Goal: Task Accomplishment & Management: Manage account settings

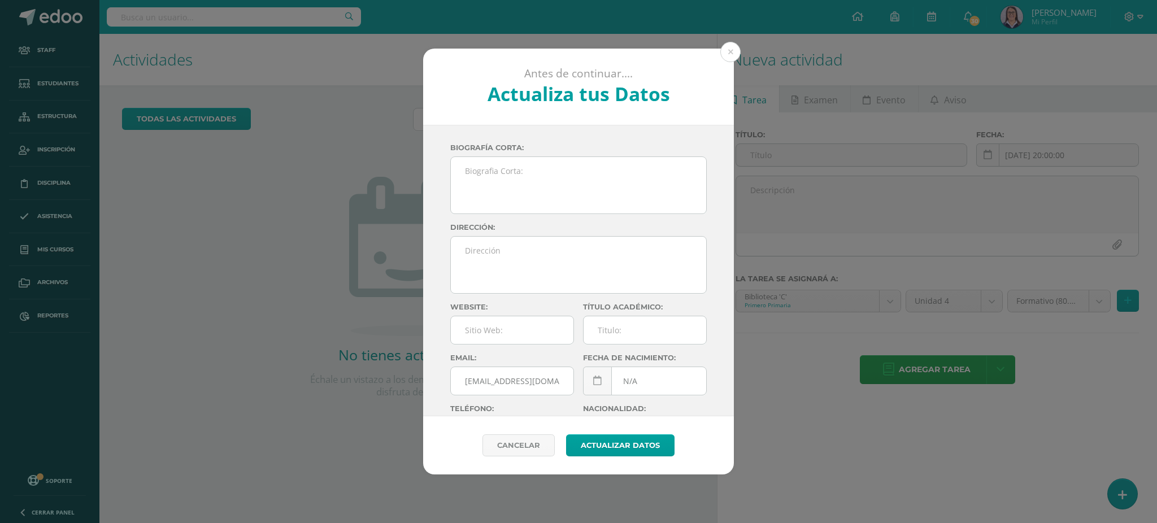
click at [731, 39] on div "Antes de continuar.... Actualiza tus Datos Asturias [PERSON_NAME] zrwaZCTYwKrt4…" at bounding box center [578, 261] width 1157 height 523
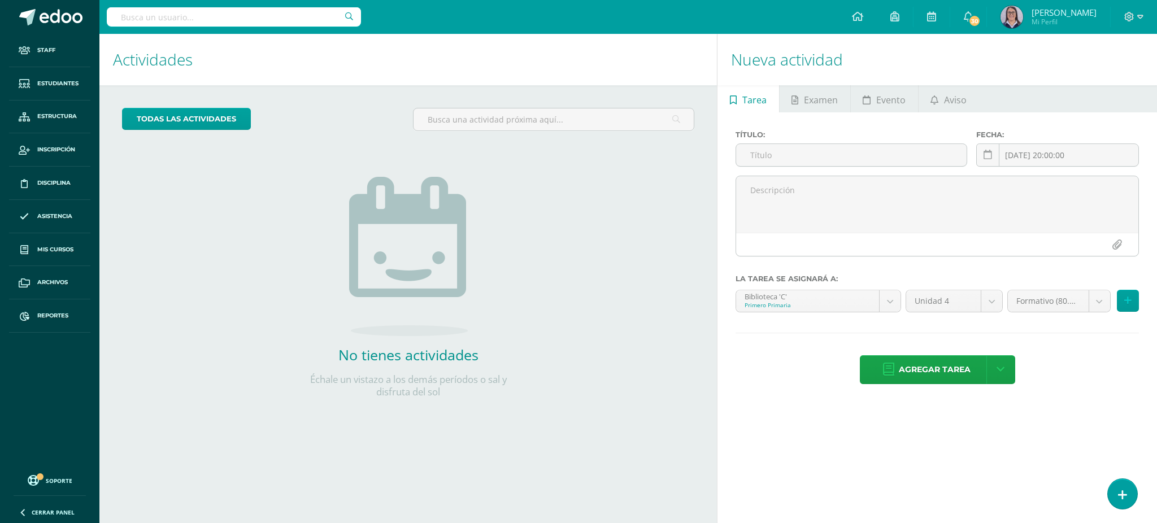
click at [220, 18] on input "text" at bounding box center [234, 16] width 254 height 19
type input "tecnología tercero"
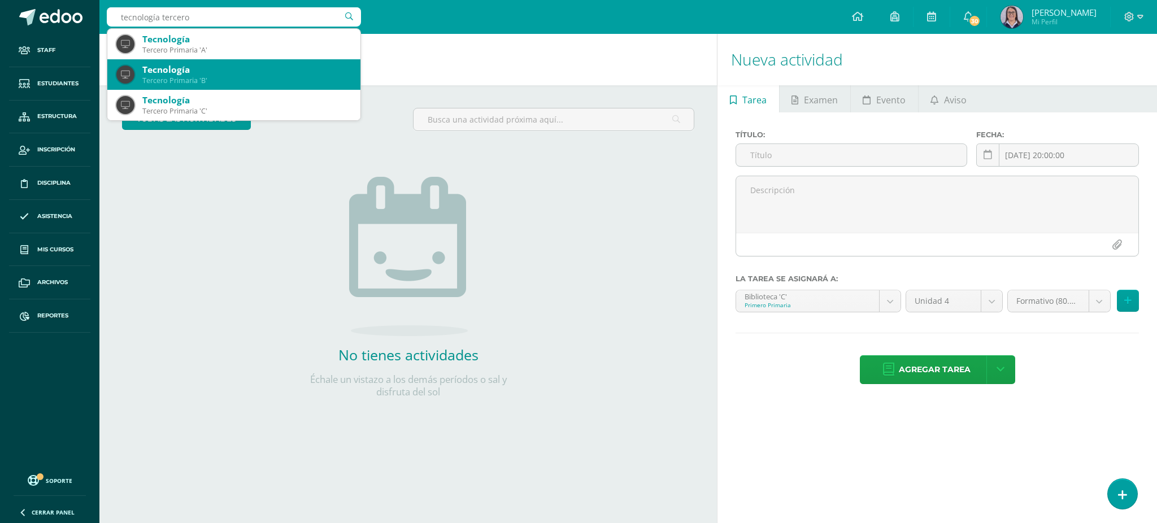
click at [204, 76] on div "Tercero Primaria 'B'" at bounding box center [246, 81] width 209 height 10
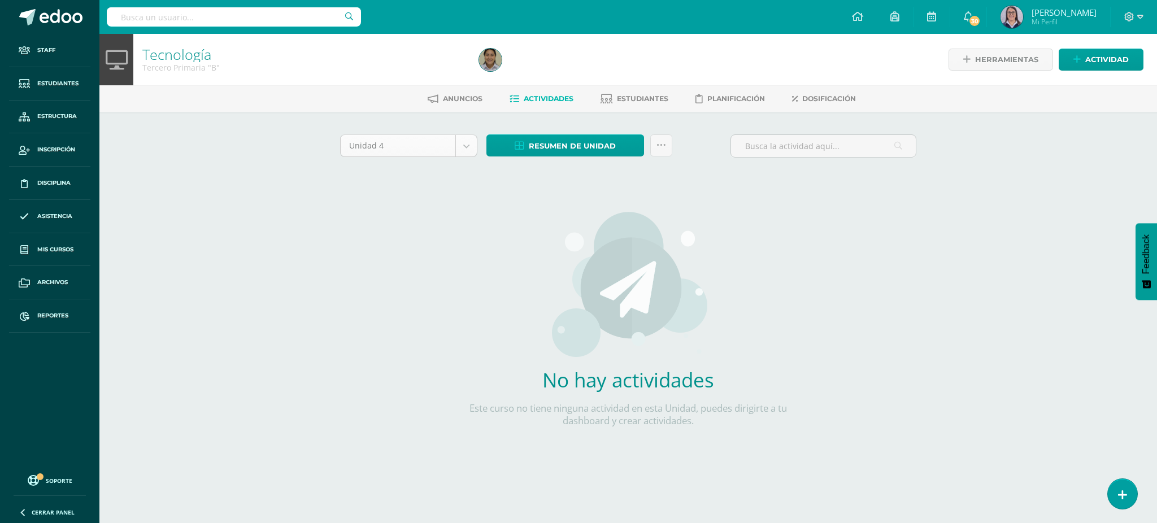
click at [405, 149] on body "Staff Estudiantes Estructura Inscripción Disciplina Asistencia Mis cursos Archi…" at bounding box center [578, 242] width 1157 height 485
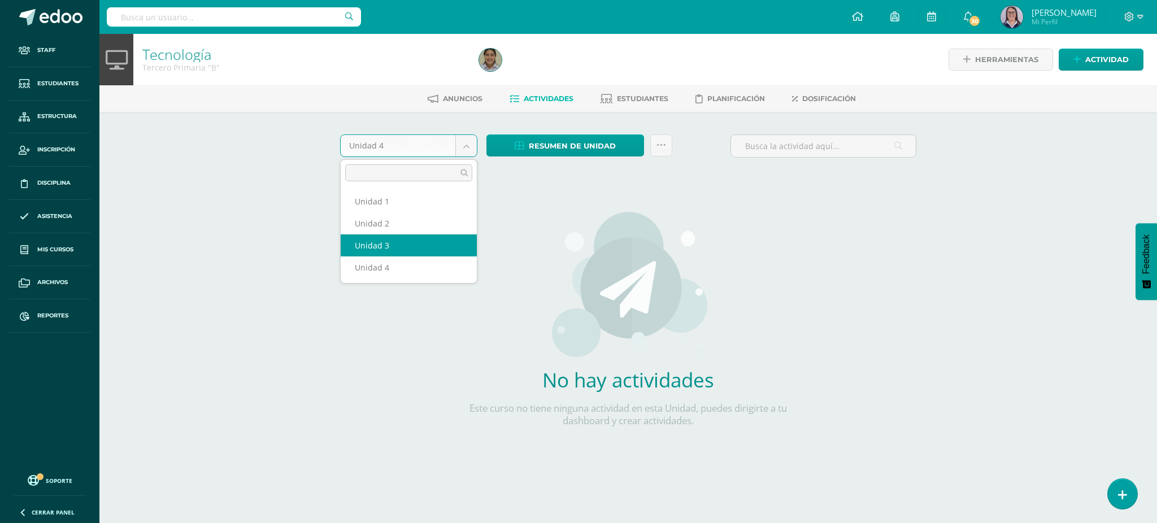
select select "Unidad 3"
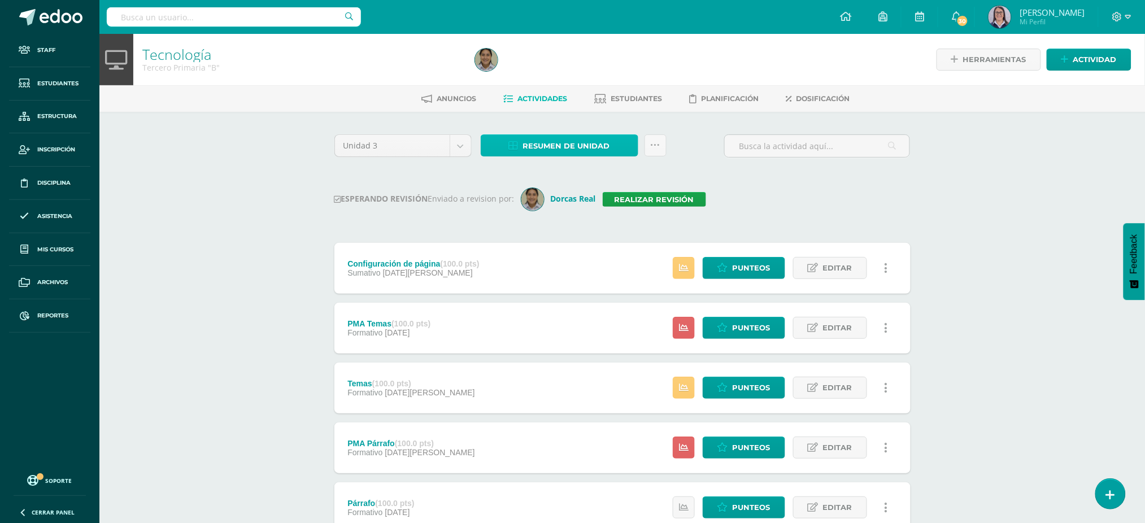
click at [507, 134] on link "Resumen de unidad" at bounding box center [560, 145] width 158 height 22
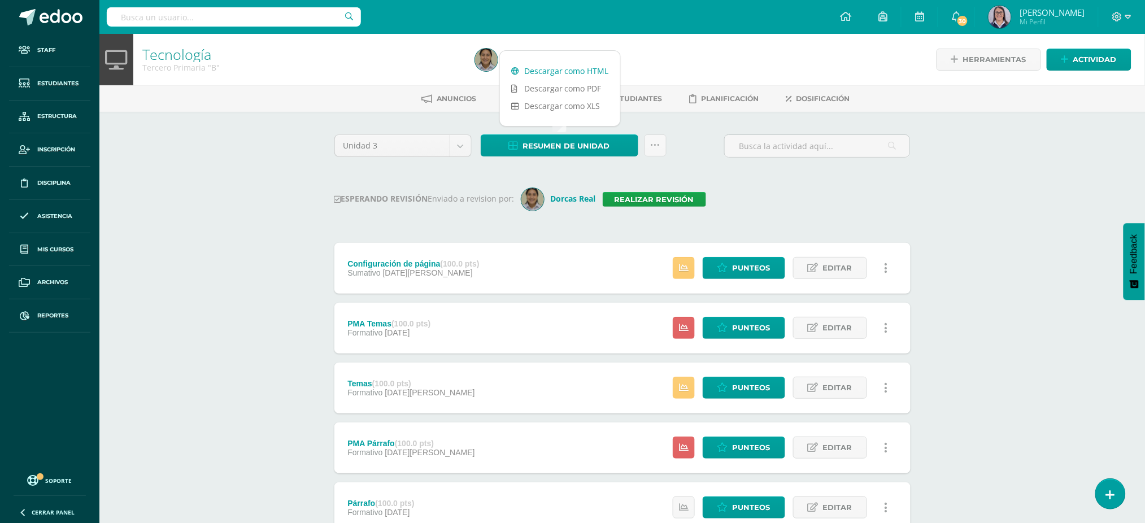
click at [535, 76] on link "Descargar como HTML" at bounding box center [560, 71] width 120 height 18
click at [294, 143] on div "Tecnología Tercero Primaria "B" Herramientas Detalle de asistencias Actividad A…" at bounding box center [622, 381] width 1046 height 694
click at [258, 23] on input "text" at bounding box center [234, 16] width 254 height 19
type input "tecnologías I curso"
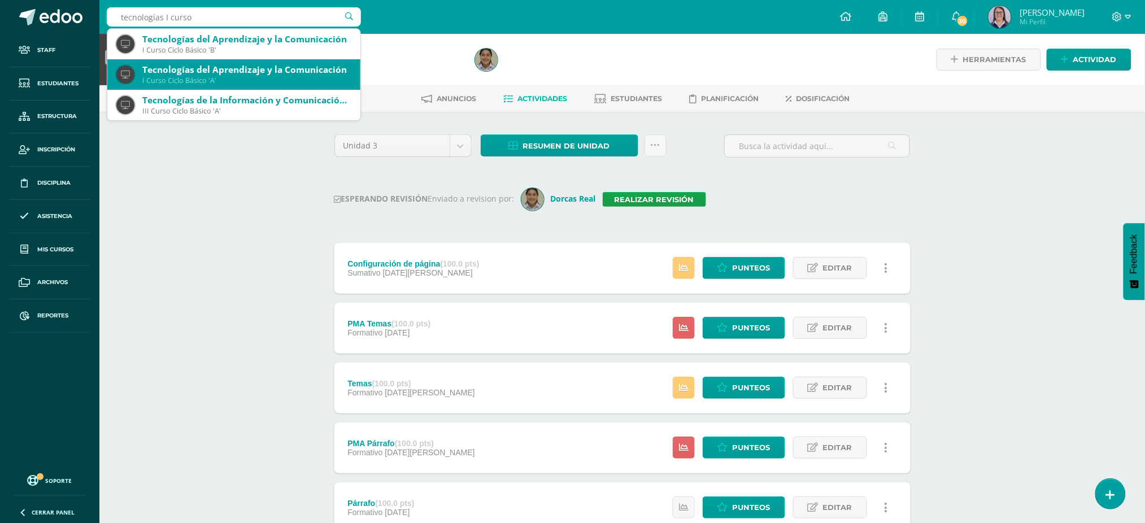
click at [241, 66] on div "Tecnologías del Aprendizaje y la Comunicación" at bounding box center [246, 70] width 209 height 12
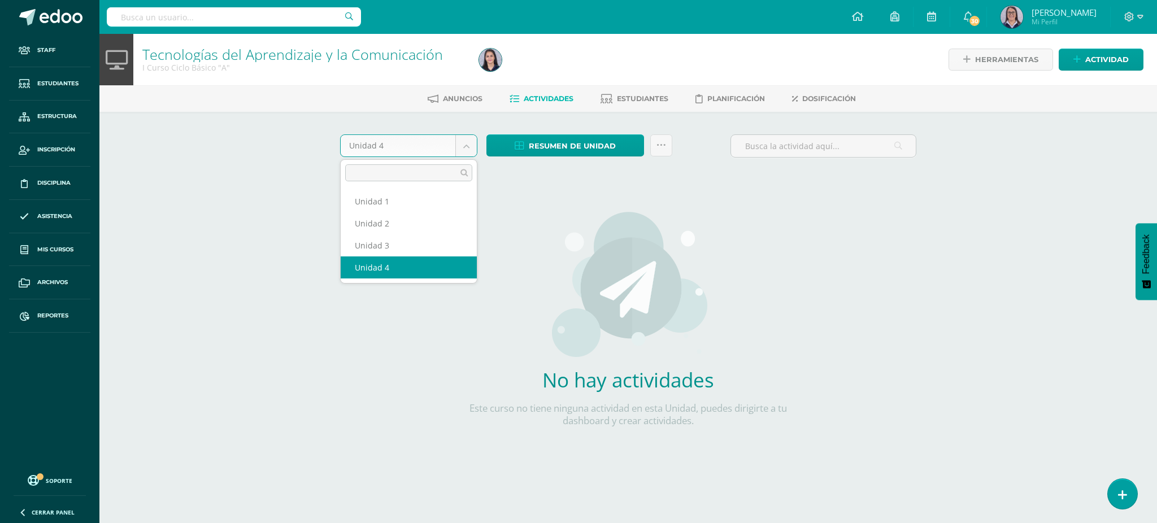
drag, startPoint x: 376, startPoint y: 141, endPoint x: 379, endPoint y: 163, distance: 21.7
click at [376, 141] on body "Staff Estudiantes Estructura Inscripción Disciplina Asistencia Mis cursos Archi…" at bounding box center [578, 242] width 1157 height 485
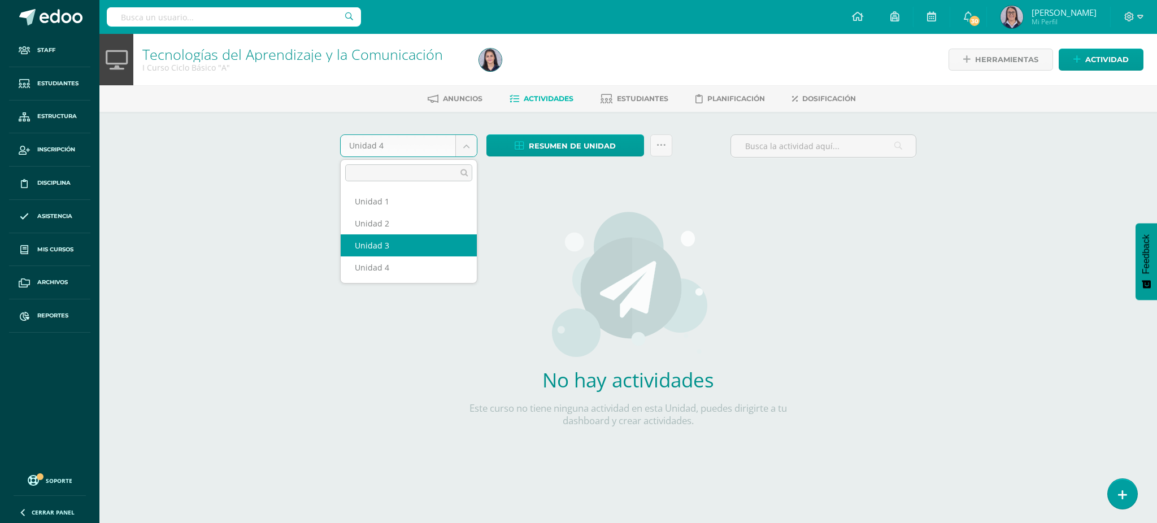
select select "Unidad 3"
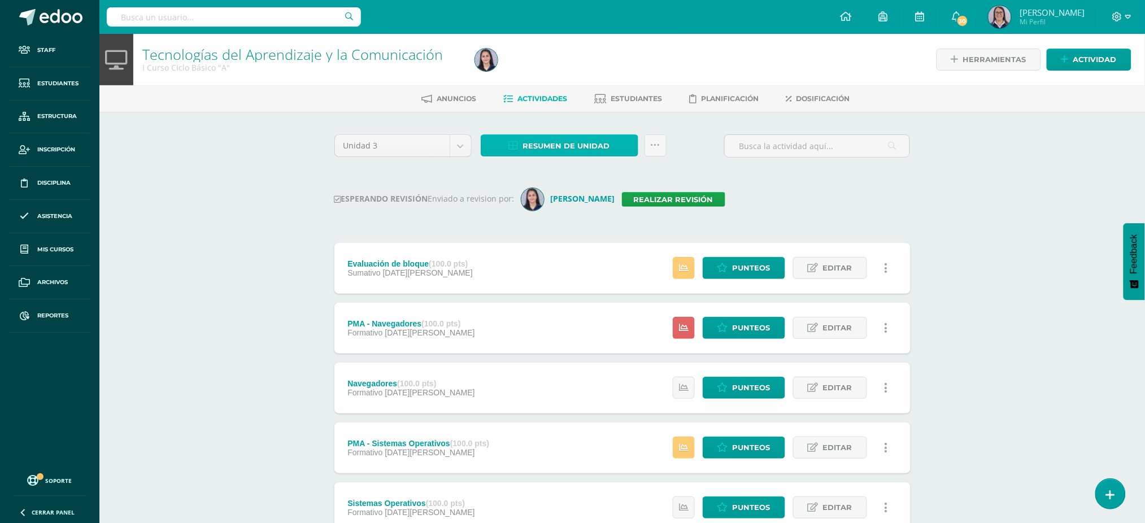
click at [555, 141] on span "Resumen de unidad" at bounding box center [566, 146] width 87 height 21
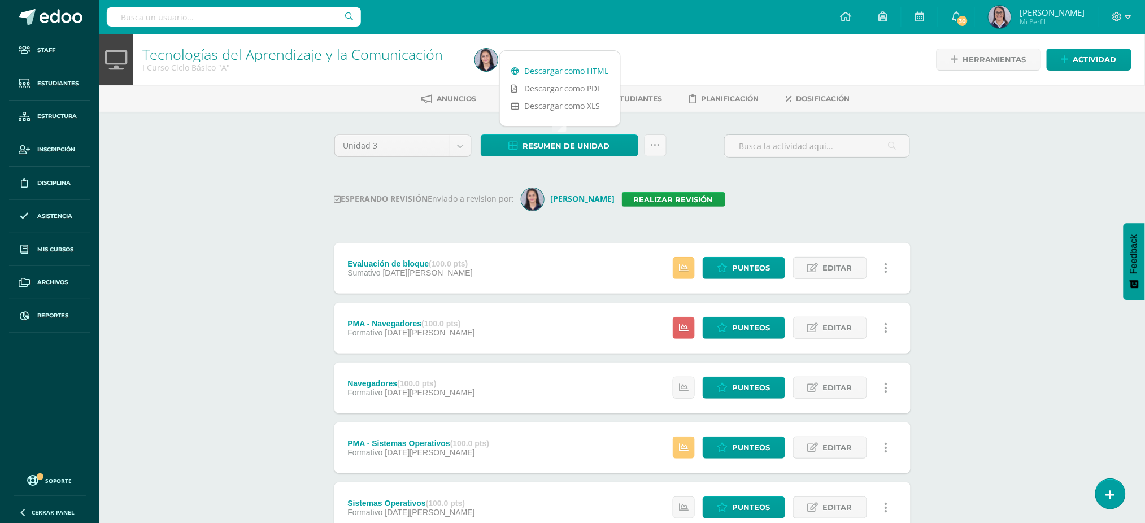
click at [536, 71] on link "Descargar como HTML" at bounding box center [560, 71] width 120 height 18
click at [670, 202] on link "Realizar revisión" at bounding box center [673, 199] width 103 height 15
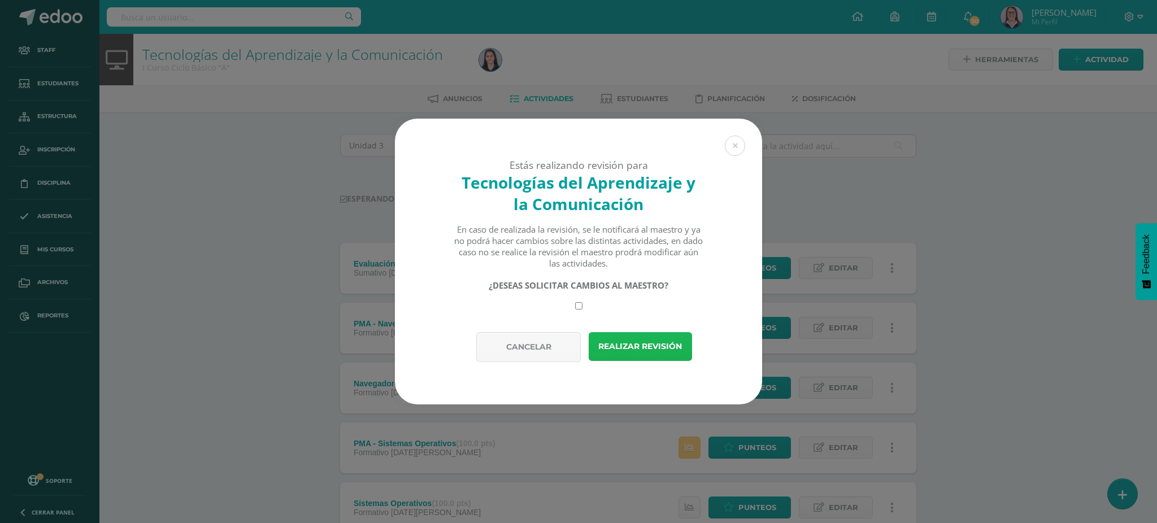
click at [654, 348] on button "Realizar revisión" at bounding box center [640, 346] width 103 height 29
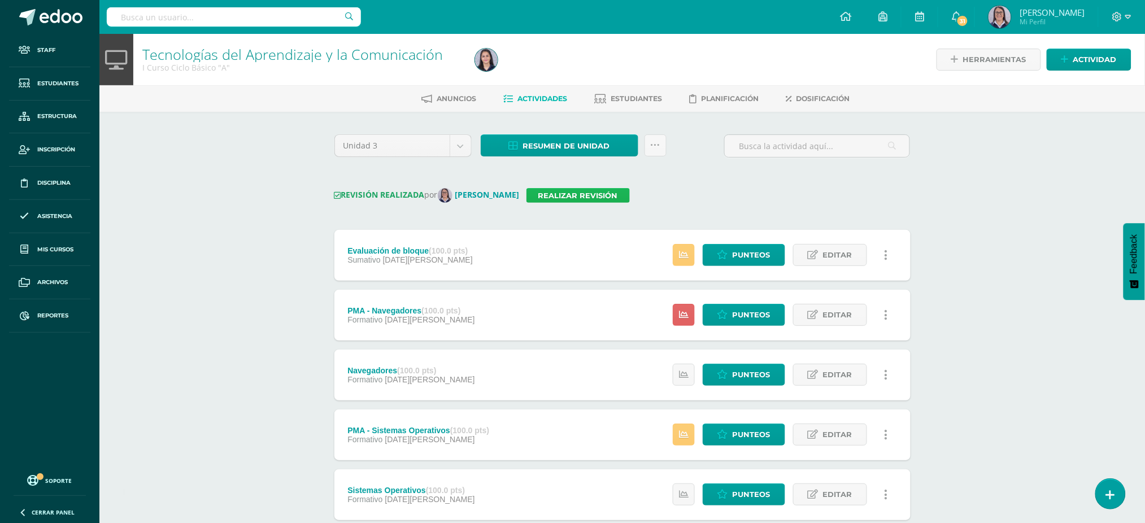
click at [553, 196] on link "Realizar revisión" at bounding box center [578, 195] width 103 height 15
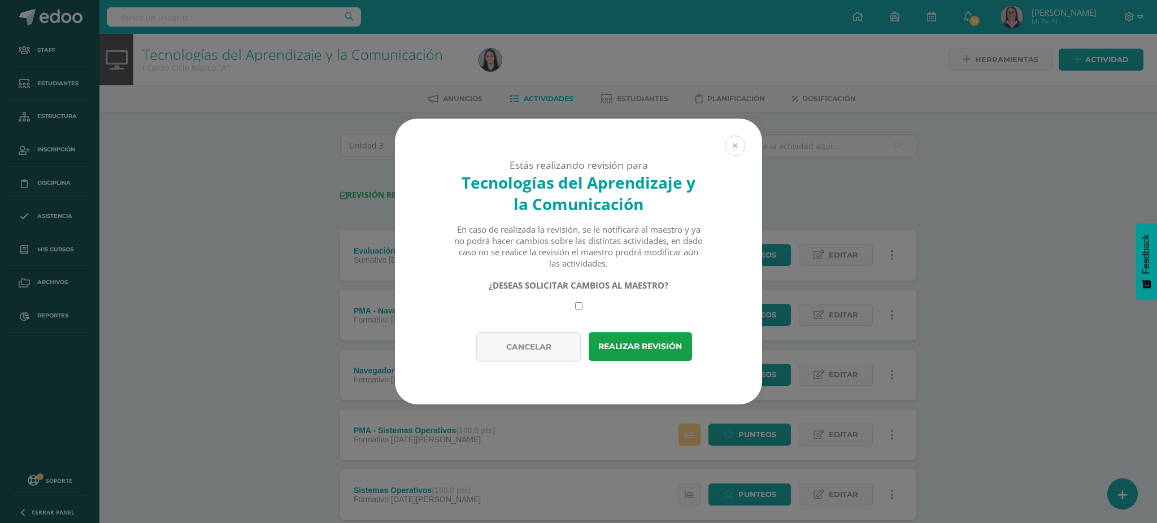
click at [738, 147] on button at bounding box center [735, 146] width 20 height 20
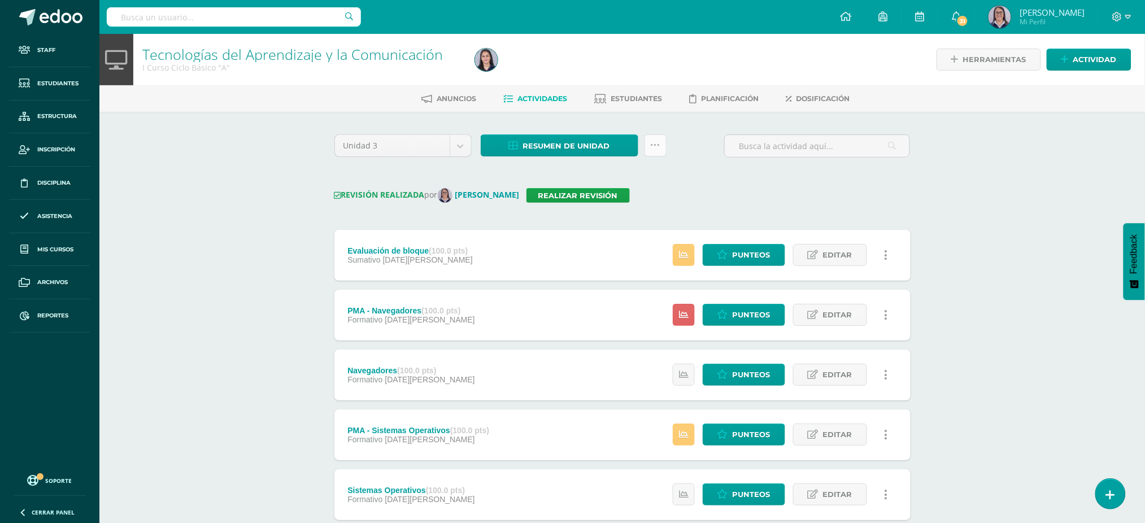
click at [661, 144] on link at bounding box center [656, 145] width 22 height 22
click at [676, 208] on link "Enviar punteos a revision" at bounding box center [628, 207] width 124 height 27
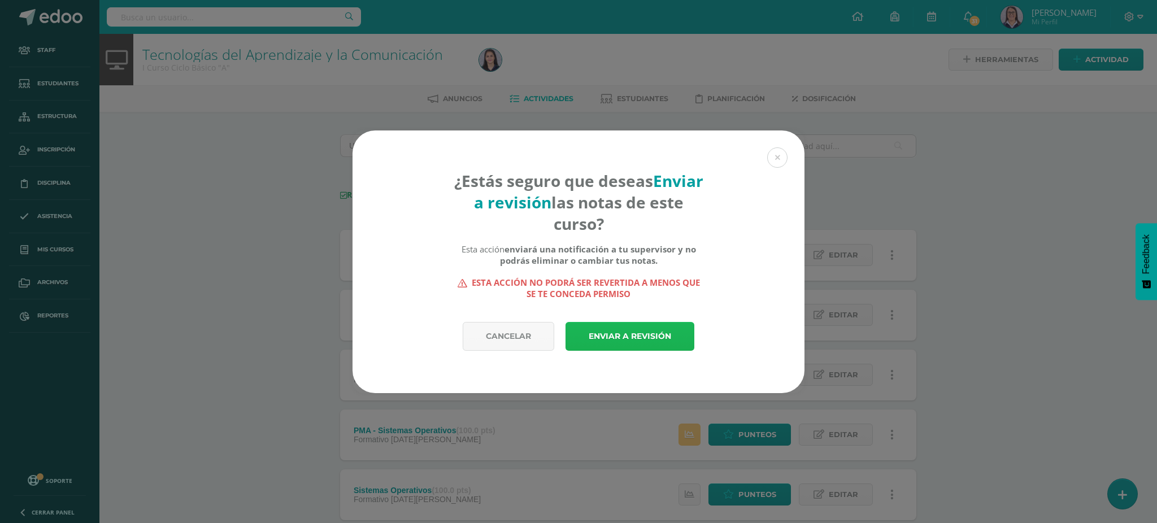
click at [634, 332] on link "Enviar a revisión" at bounding box center [630, 336] width 129 height 29
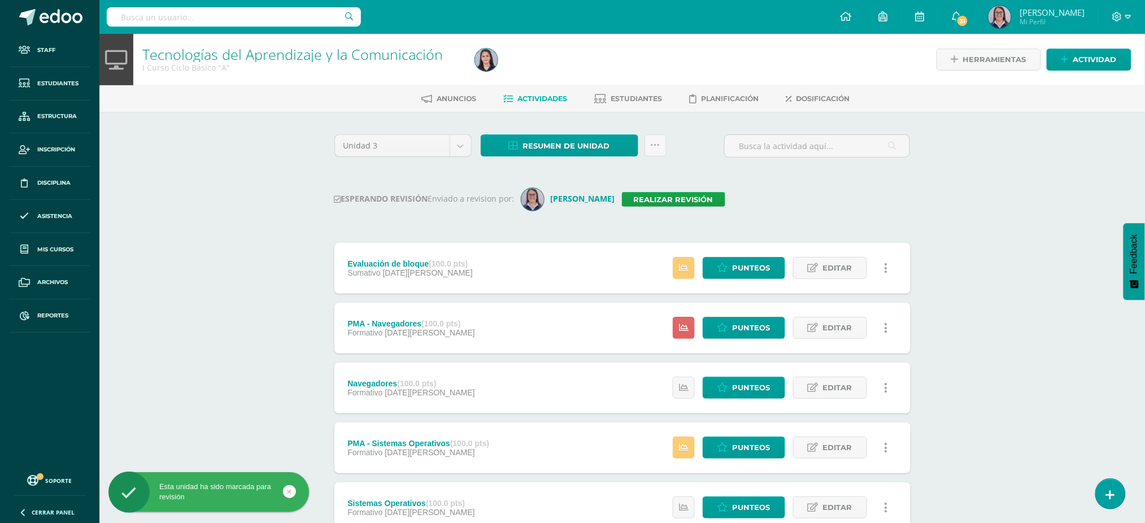
click at [291, 27] on div at bounding box center [234, 17] width 254 height 34
click at [293, 14] on input "text" at bounding box center [234, 16] width 254 height 19
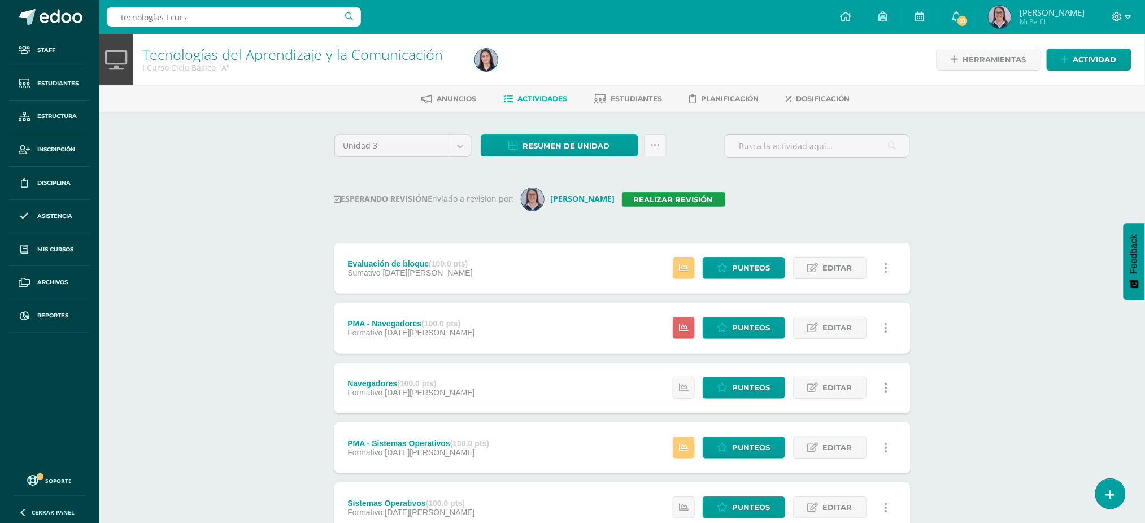
type input "tecnologías I curso"
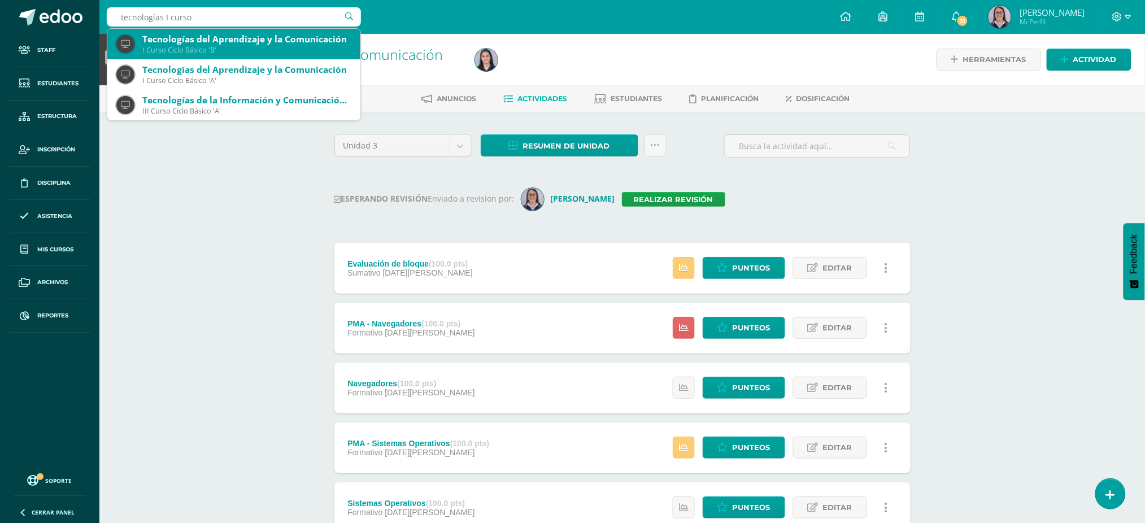
click at [281, 57] on div "Tecnologías del Aprendizaje y la Comunicación I Curso Ciclo Básico 'B'" at bounding box center [233, 44] width 235 height 31
